Goal: Task Accomplishment & Management: Complete application form

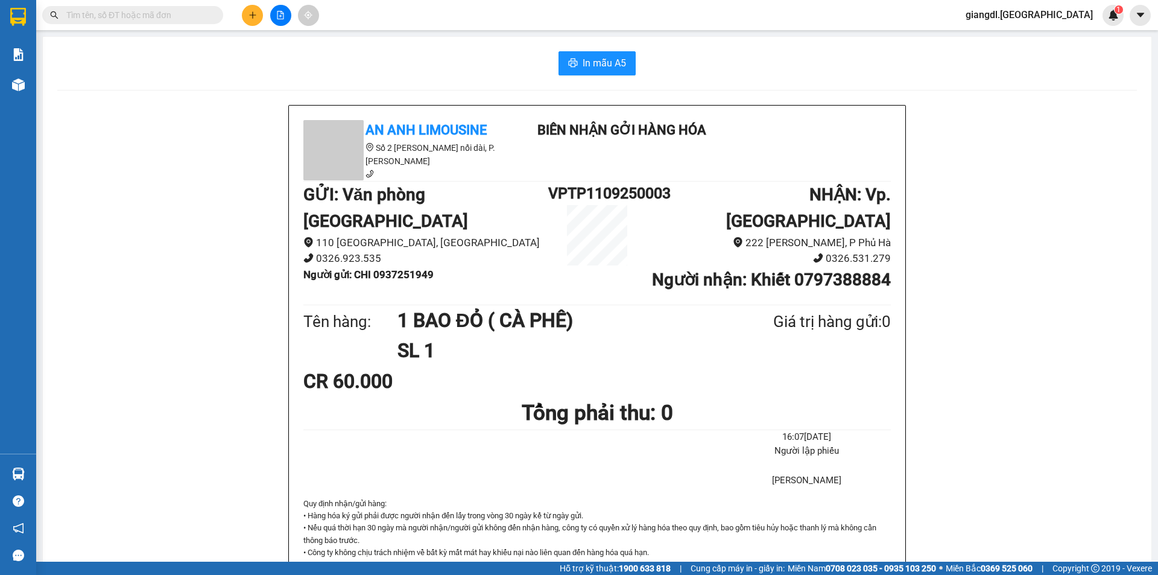
click at [564, 1] on div "Kết quả tìm kiếm ( 0 ) Bộ lọc No Data giangdl.quehuong 1" at bounding box center [579, 15] width 1158 height 30
click at [249, 14] on icon "plus" at bounding box center [252, 15] width 8 height 8
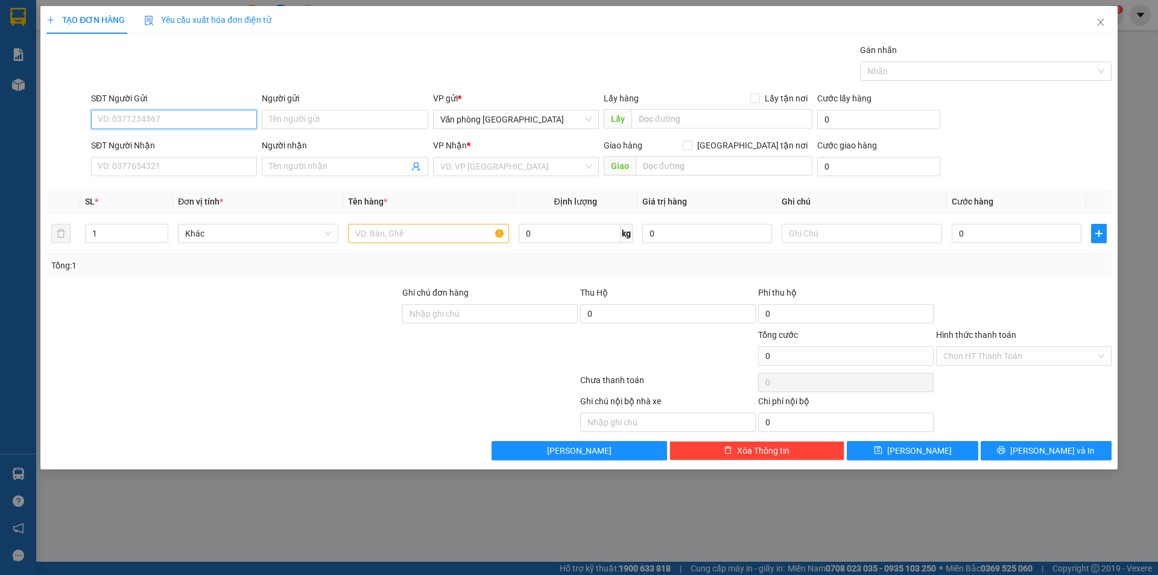
click at [212, 114] on input "SĐT Người Gửi" at bounding box center [174, 119] width 166 height 19
type input "0873601888"
click at [315, 112] on input "Người gửi" at bounding box center [345, 119] width 166 height 19
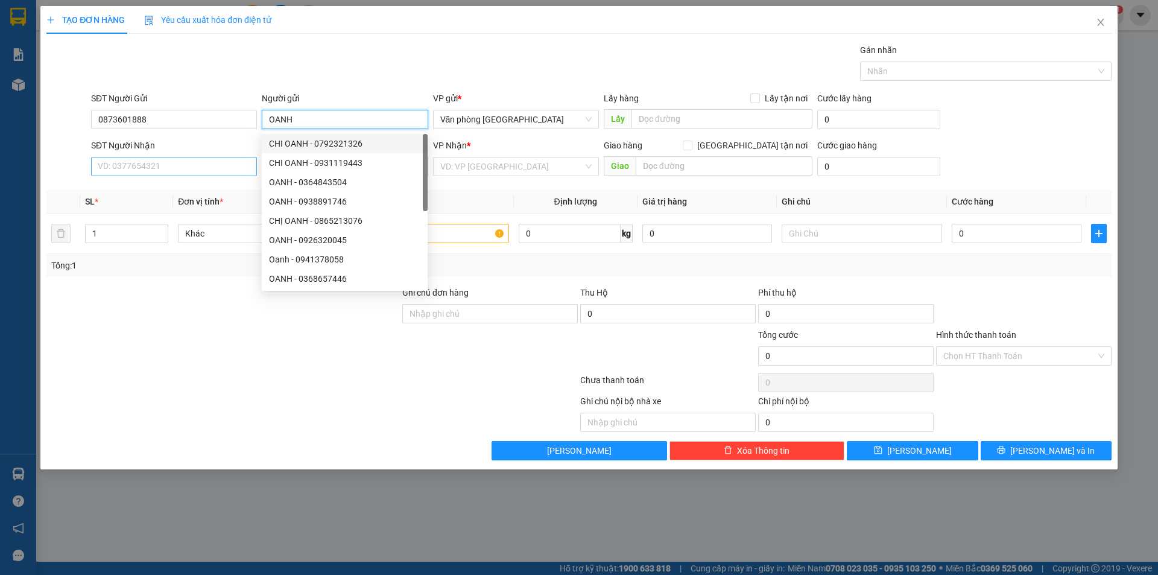
type input "OANH"
click at [228, 160] on input "SĐT Người Nhận" at bounding box center [174, 166] width 166 height 19
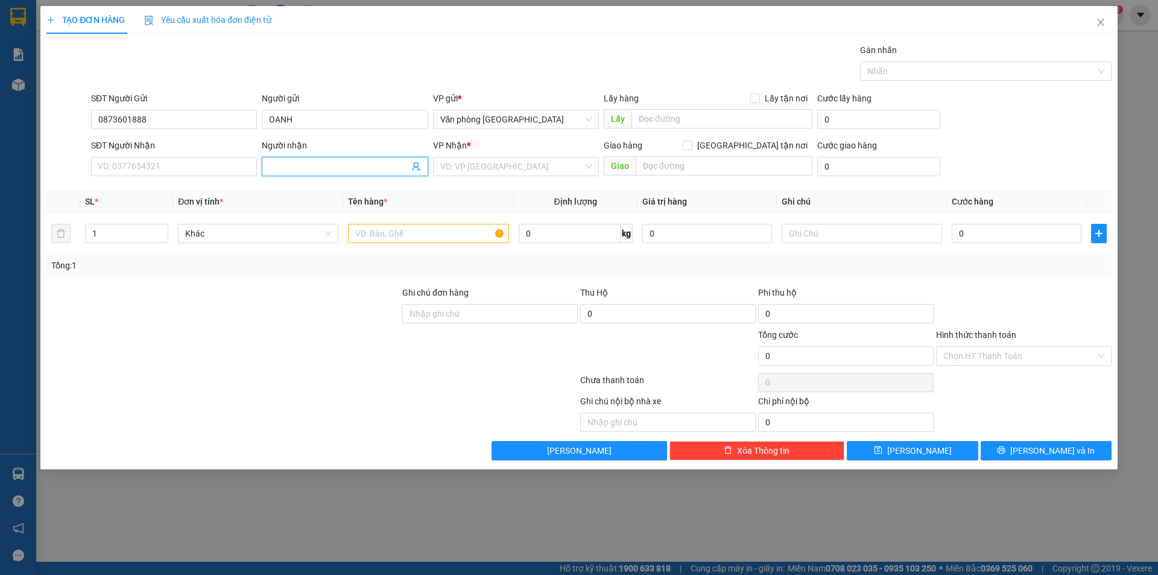
click at [326, 171] on input "Người nhận" at bounding box center [338, 166] width 139 height 13
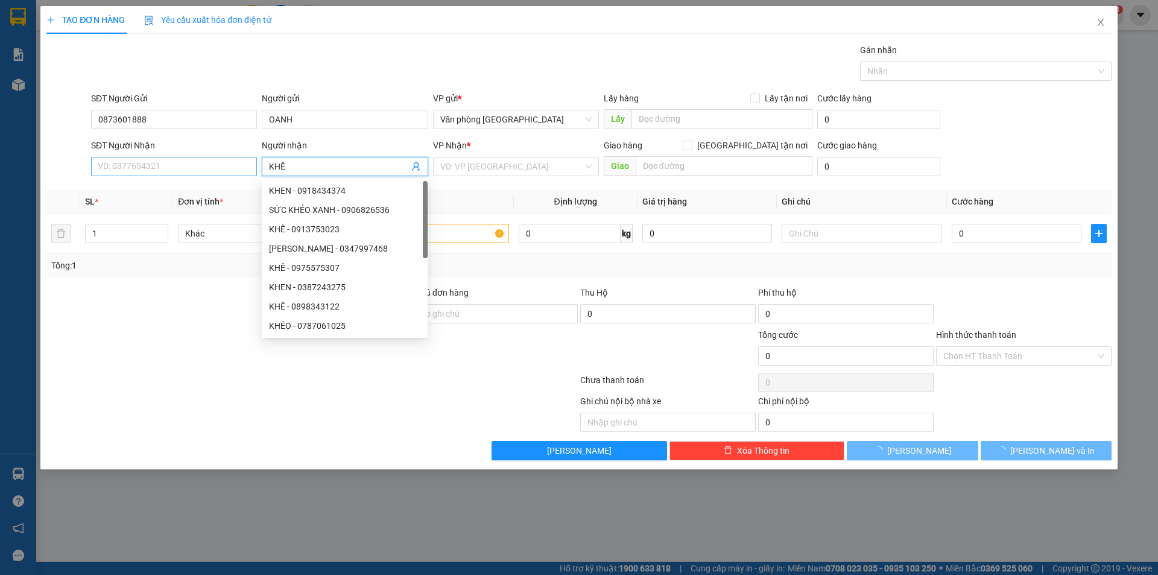
type input "KHẾ"
click at [184, 166] on input "SĐT Người Nhận" at bounding box center [174, 166] width 166 height 19
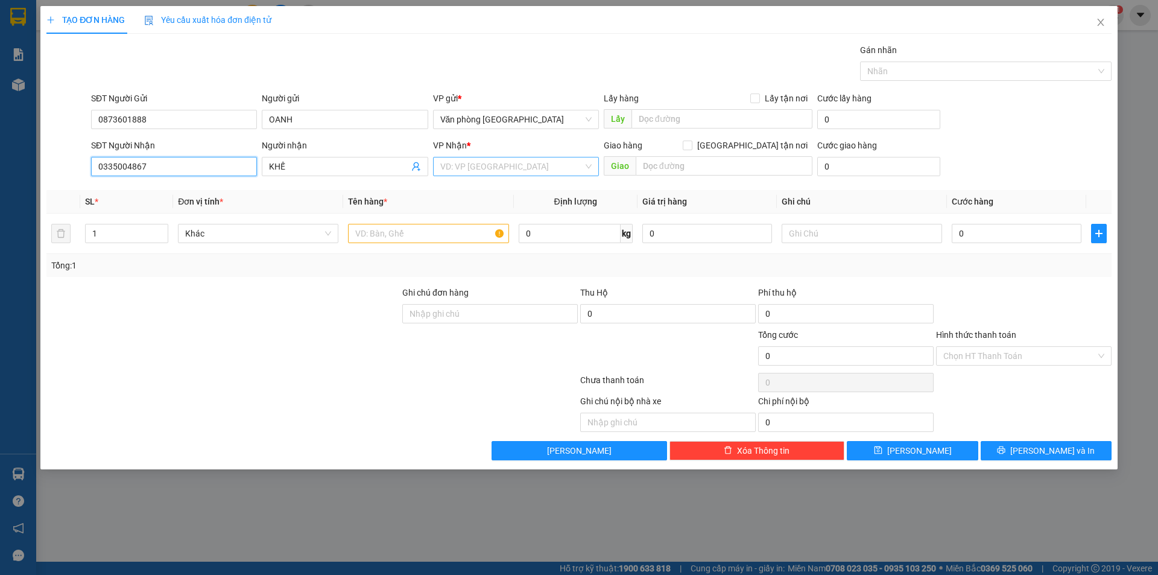
type input "0335004867"
click at [462, 170] on input "search" at bounding box center [511, 166] width 143 height 18
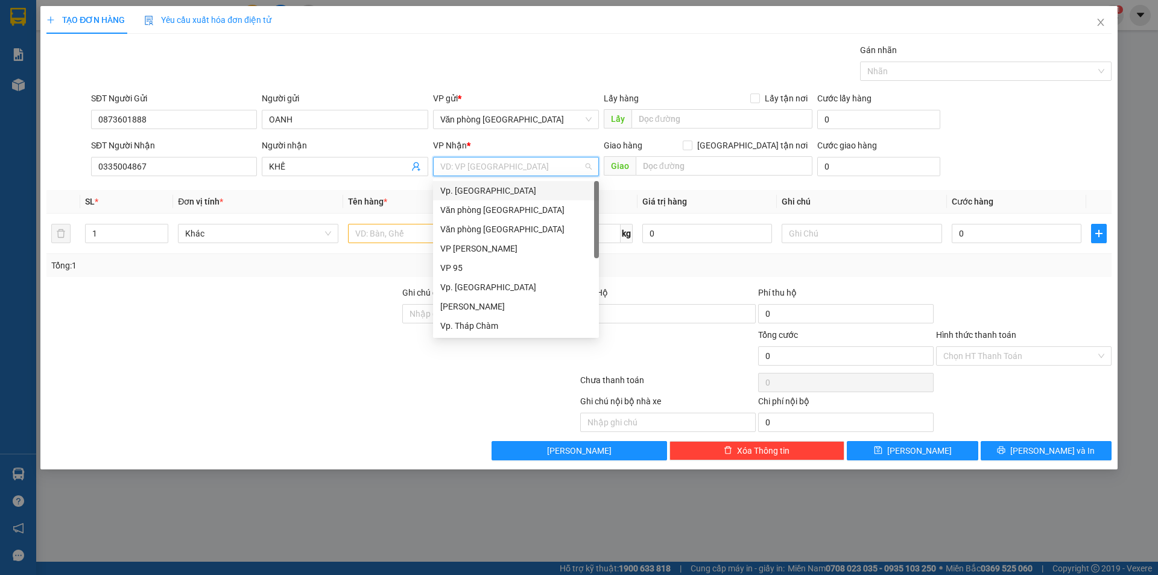
click at [463, 189] on div "Vp. [GEOGRAPHIC_DATA]" at bounding box center [515, 190] width 151 height 13
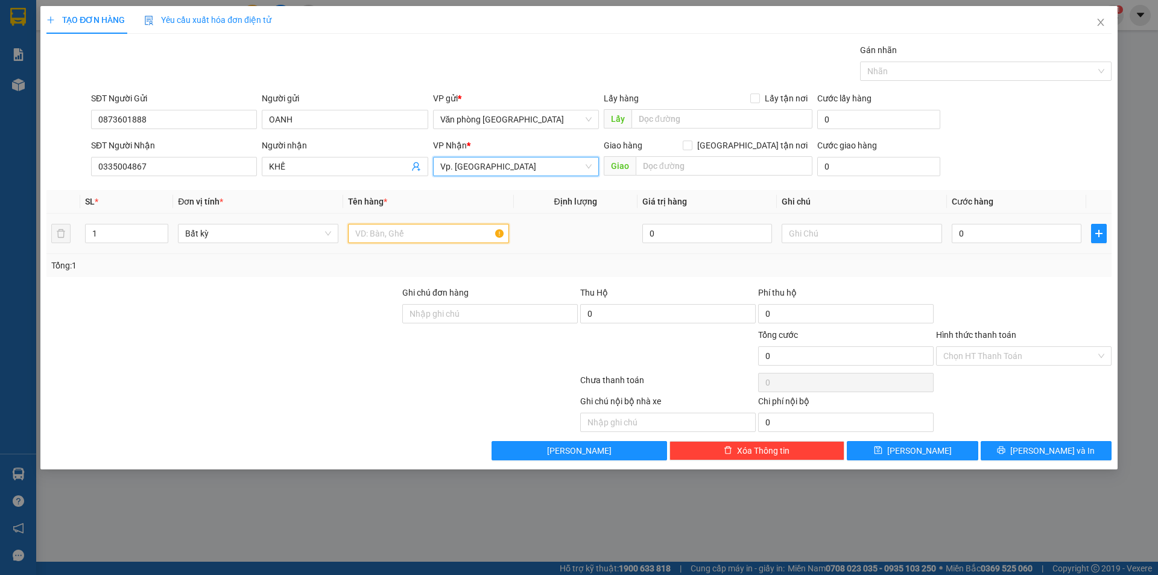
click at [413, 230] on input "text" at bounding box center [428, 233] width 160 height 19
type input "1 BAO TRẮNG"
click at [961, 234] on input "0" at bounding box center [1016, 233] width 130 height 19
click at [957, 234] on input "0" at bounding box center [1016, 233] width 130 height 19
type input "50"
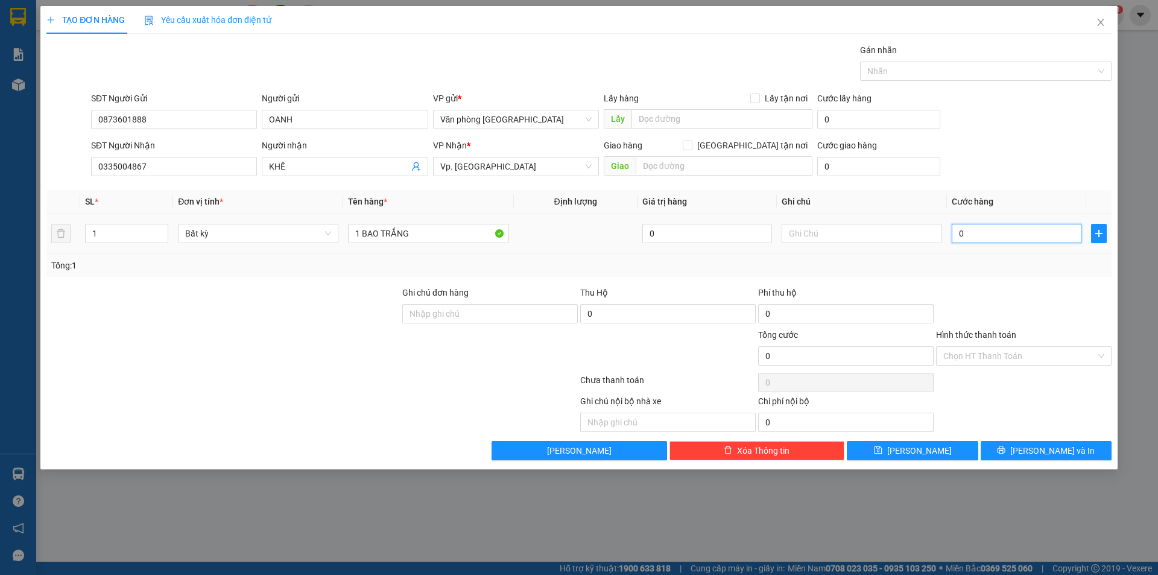
type input "50"
type input "500"
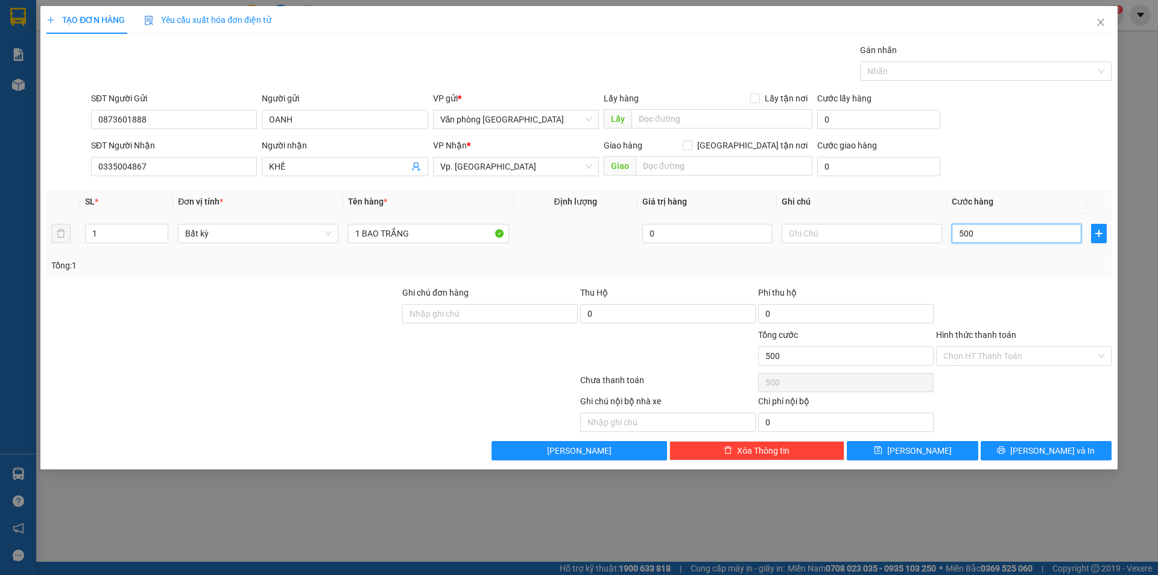
type input "5.000"
type input "50.000"
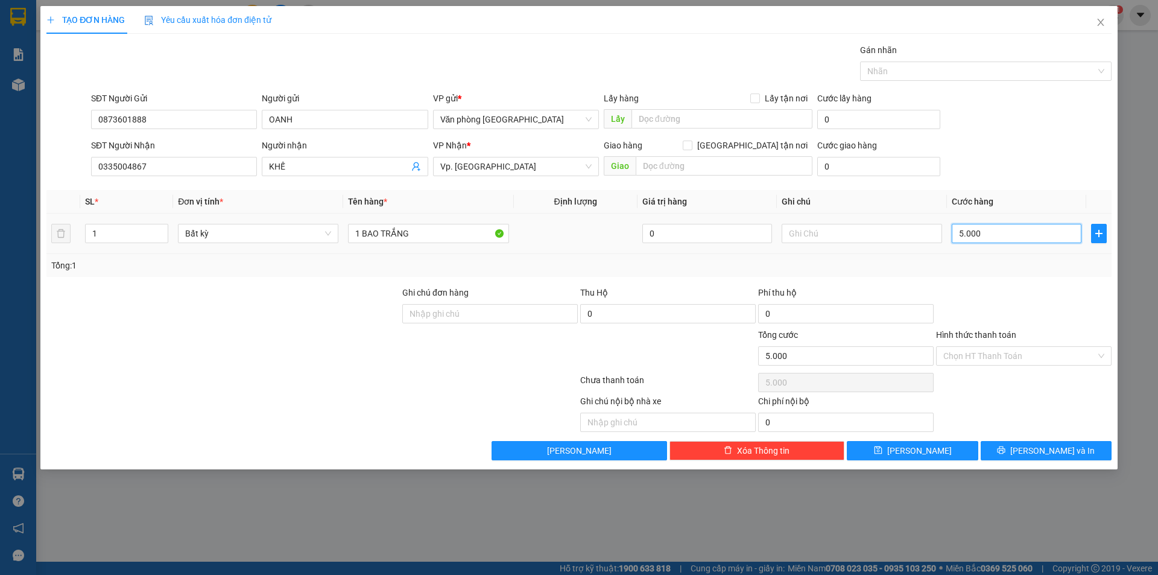
type input "50.000"
click at [956, 352] on input "Hình thức thanh toán" at bounding box center [1019, 356] width 153 height 18
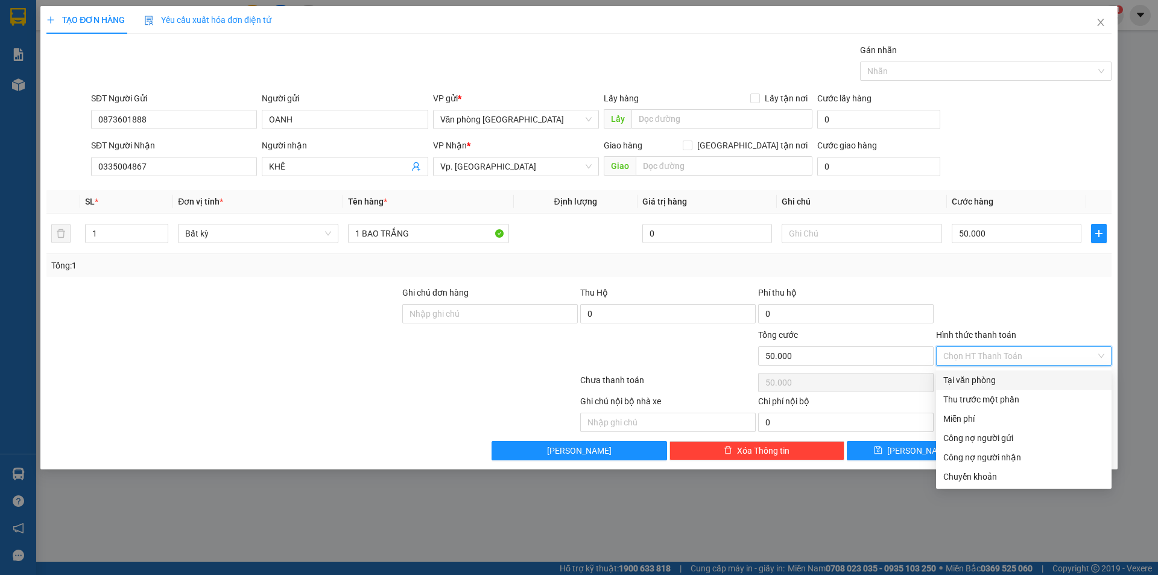
click at [966, 381] on div "Tại văn phòng" at bounding box center [1023, 379] width 161 height 13
type input "0"
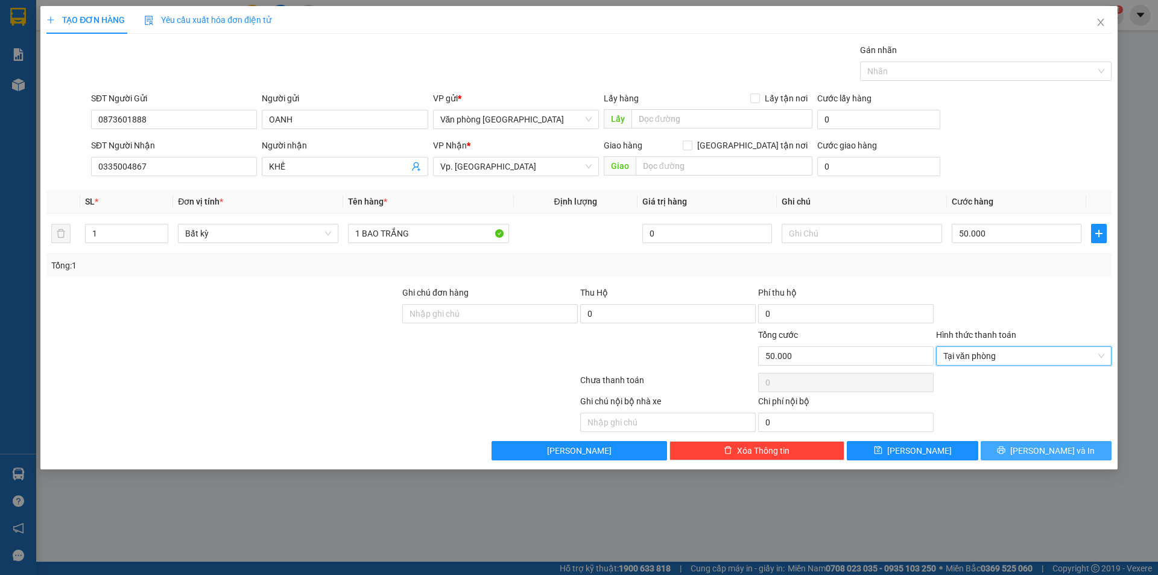
click at [1042, 453] on span "[PERSON_NAME] và In" at bounding box center [1052, 450] width 84 height 13
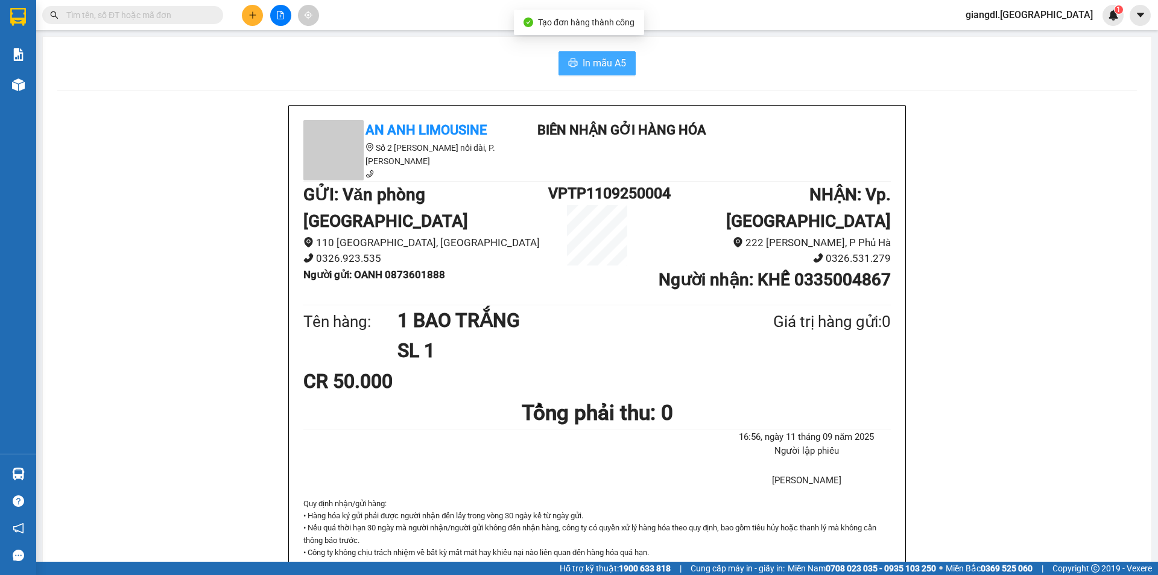
click at [598, 63] on span "In mẫu A5" at bounding box center [603, 62] width 43 height 15
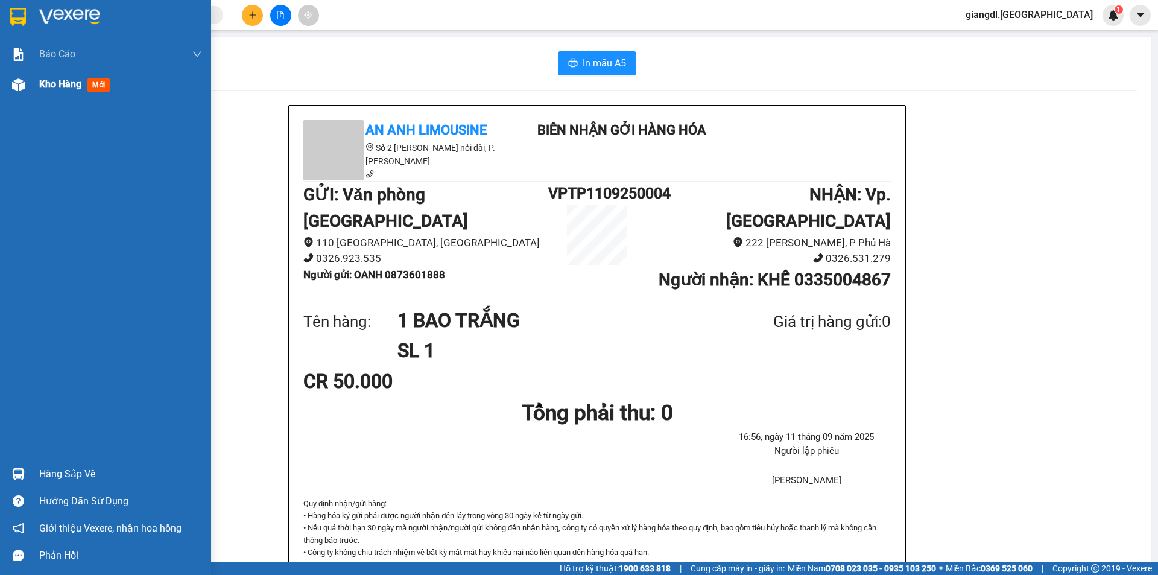
click at [54, 76] on div "Kho hàng mới" at bounding box center [120, 84] width 163 height 30
